Goal: Find contact information: Find contact information

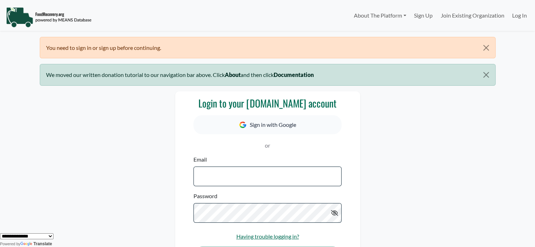
type input "**********"
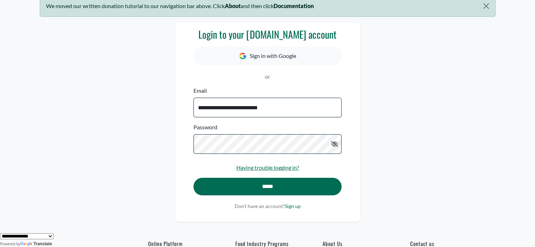
scroll to position [155, 0]
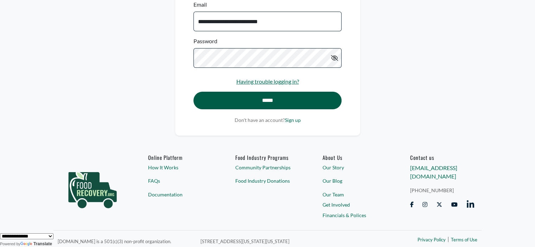
click at [299, 96] on input "*****" at bounding box center [267, 101] width 148 height 18
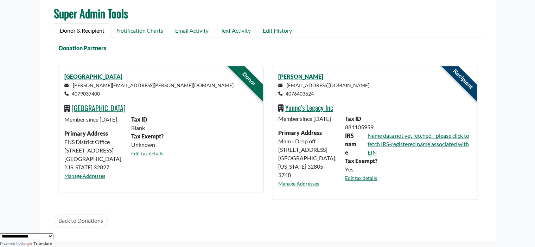
scroll to position [111, 0]
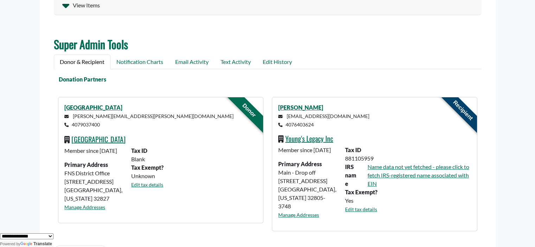
scroll to position [199, 0]
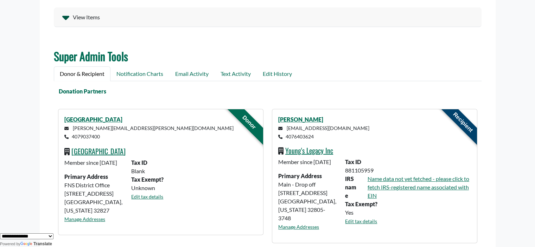
drag, startPoint x: 318, startPoint y: 134, endPoint x: 287, endPoint y: 138, distance: 31.1
click at [287, 138] on p "leonatheogene@aol.com 4076403624" at bounding box center [374, 132] width 192 height 17
copy small "4076403624"
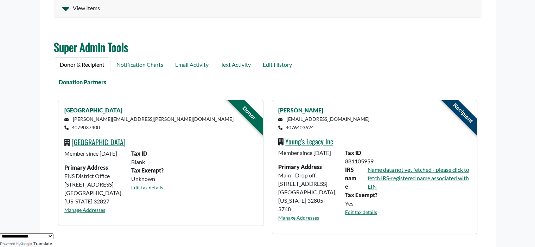
scroll to position [214, 0]
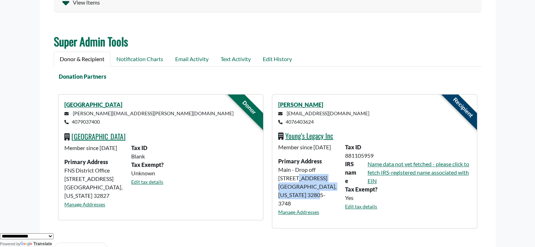
drag, startPoint x: 318, startPoint y: 205, endPoint x: 274, endPoint y: 188, distance: 47.1
click at [274, 188] on div "Member since July 27 2023 Primary Address Main - Drop off 1019 Rio Grande Ave O…" at bounding box center [307, 182] width 67 height 79
copy div "1019 Rio Grande Ave Orlando, Florida 32805-3748"
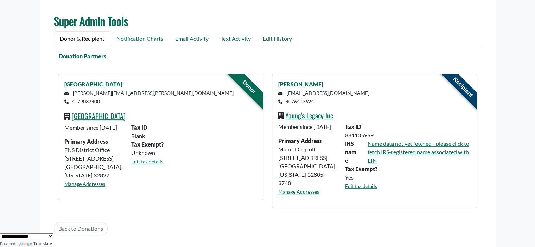
scroll to position [239, 0]
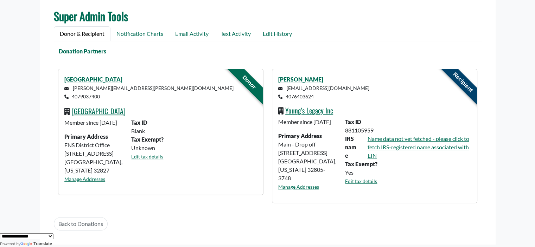
drag, startPoint x: 313, startPoint y: 97, endPoint x: 286, endPoint y: 95, distance: 27.6
click at [286, 95] on p "leonatheogene@aol.com 4076403624" at bounding box center [374, 92] width 192 height 17
copy small "4076403624"
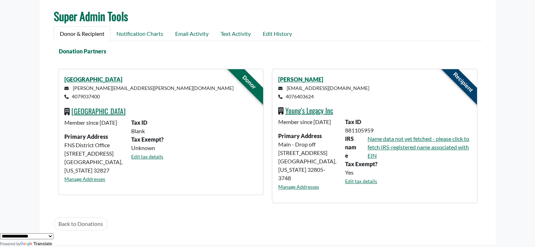
click at [354, 51] on div "Donation Partners" at bounding box center [264, 51] width 428 height 8
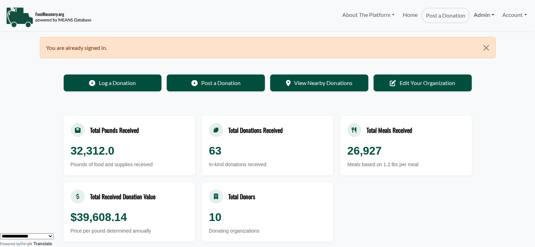
click at [475, 14] on link "Admin" at bounding box center [484, 15] width 28 height 14
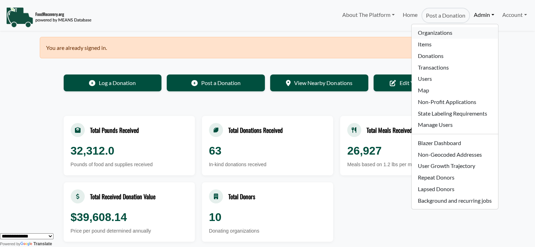
click at [433, 34] on link "Organizations" at bounding box center [454, 33] width 86 height 12
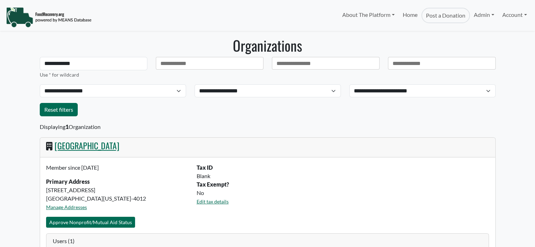
select select "Language Translate Widget"
click at [485, 11] on link "Admin" at bounding box center [484, 15] width 28 height 14
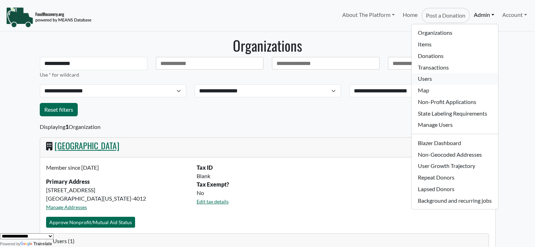
click at [431, 83] on link "Users" at bounding box center [454, 79] width 86 height 12
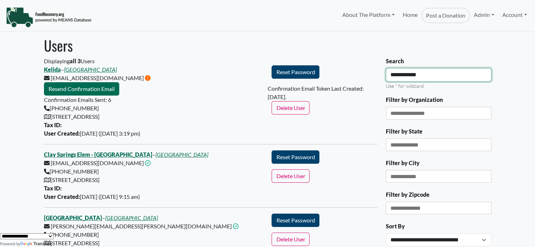
click at [236, 71] on div "Displaying all 3 Users [GEOGRAPHIC_DATA] – [GEOGRAPHIC_DATA] [EMAIL_ADDRESS][DO…" at bounding box center [268, 191] width 456 height 269
type input "**********"
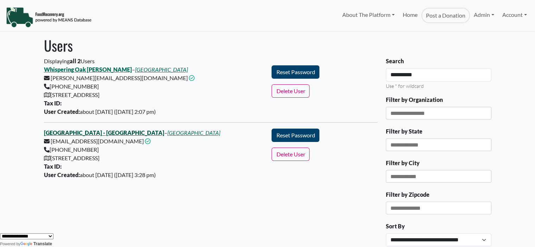
click at [98, 132] on link "[GEOGRAPHIC_DATA] - [GEOGRAPHIC_DATA]" at bounding box center [104, 132] width 120 height 7
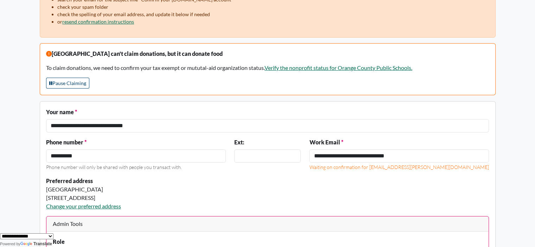
scroll to position [107, 0]
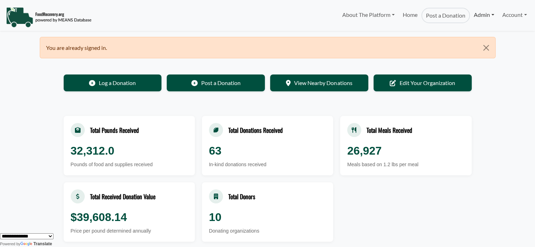
click at [477, 12] on link "Admin" at bounding box center [484, 15] width 28 height 14
select select "Language Translate Widget"
click at [483, 16] on link "Admin" at bounding box center [484, 15] width 28 height 14
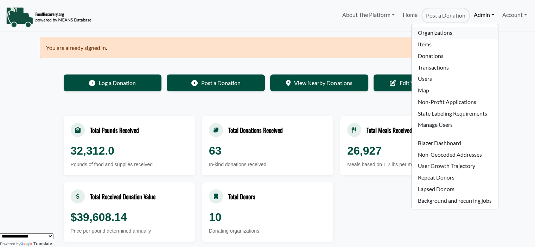
click at [432, 32] on link "Organizations" at bounding box center [454, 33] width 86 height 12
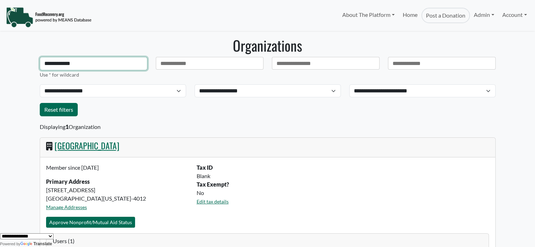
drag, startPoint x: 76, startPoint y: 63, endPoint x: 9, endPoint y: 61, distance: 66.5
click at [20, 63] on body "About The Platform How It Works FAQs Documentation Home Post a Donation Admin O…" at bounding box center [267, 123] width 535 height 247
type input "**********"
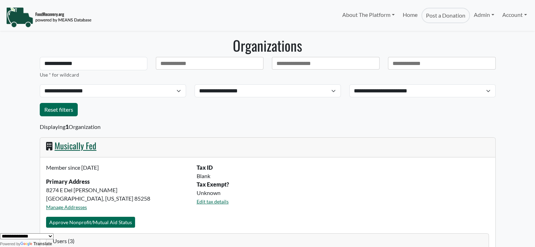
click at [68, 146] on link "Musically Fed" at bounding box center [76, 145] width 42 height 13
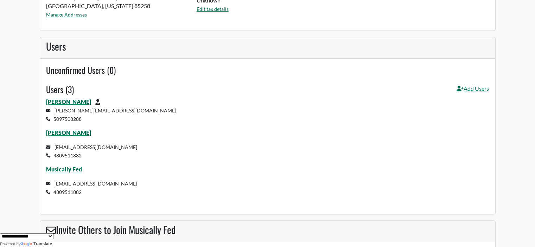
scroll to position [176, 0]
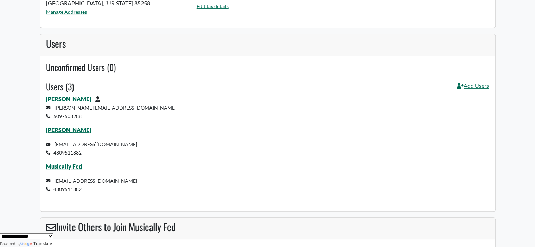
drag, startPoint x: 85, startPoint y: 117, endPoint x: 52, endPoint y: 116, distance: 32.7
click at [52, 116] on p "suzanne@musicallyfed.org 5097508288" at bounding box center [267, 111] width 443 height 17
copy small "5097508288"
drag, startPoint x: 92, startPoint y: 188, endPoint x: 37, endPoint y: 96, distance: 107.2
click at [37, 96] on div "Musically Fed Details Addresses Donations Analytics Tax Reports Musically Fed c…" at bounding box center [268, 200] width 464 height 678
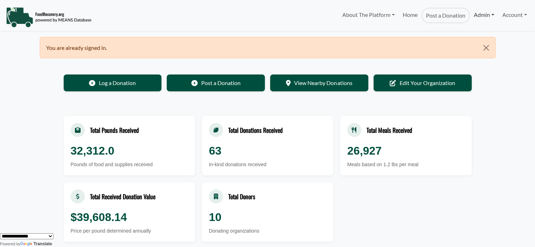
click at [482, 9] on link "Admin" at bounding box center [484, 15] width 28 height 14
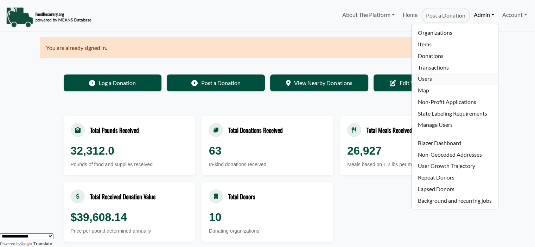
click at [439, 78] on link "Users" at bounding box center [454, 79] width 86 height 12
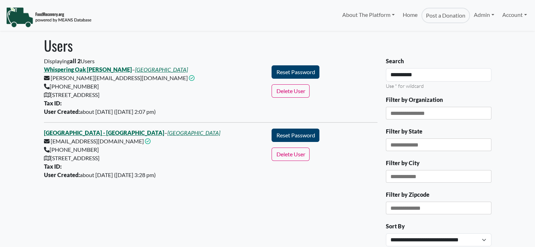
select select "Language Translate Widget"
click at [103, 132] on link "[GEOGRAPHIC_DATA] - [GEOGRAPHIC_DATA]" at bounding box center [104, 132] width 120 height 7
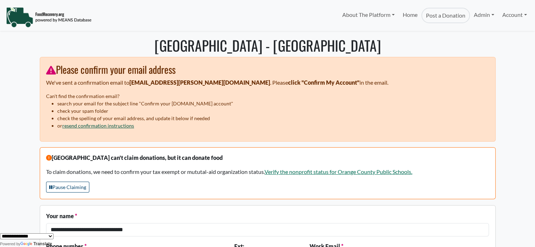
click at [104, 127] on link "resend confirmation instructions" at bounding box center [98, 126] width 72 height 6
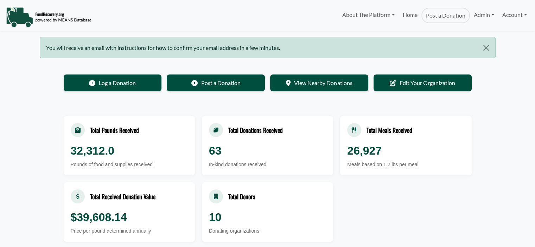
select select "Language Translate Widget"
